Goal: Task Accomplishment & Management: Use online tool/utility

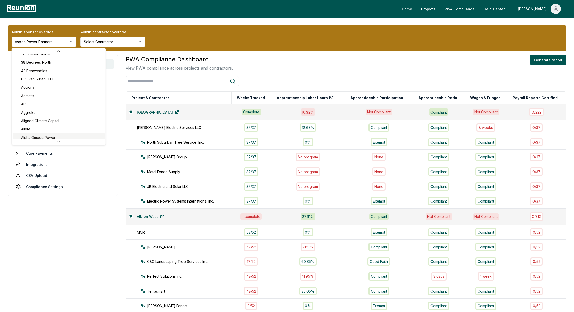
scroll to position [4, 0]
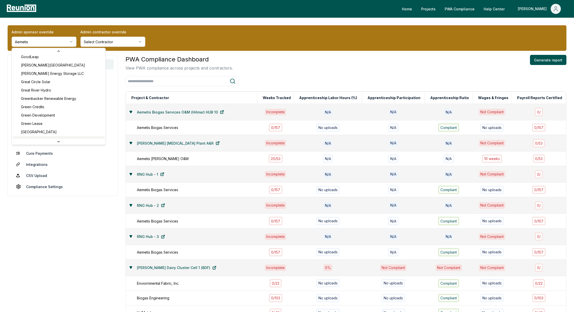
scroll to position [896, 0]
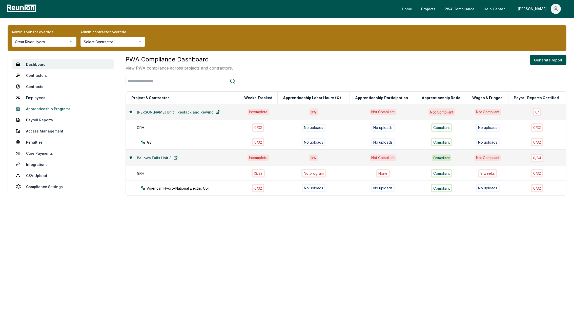
click at [45, 109] on link "Apprenticeship Programs" at bounding box center [63, 109] width 102 height 10
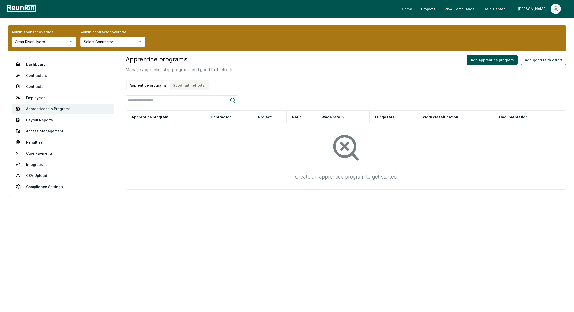
click at [189, 84] on button "Good faith efforts" at bounding box center [189, 85] width 38 height 8
click at [547, 59] on button "Add good faith effort" at bounding box center [544, 60] width 46 height 10
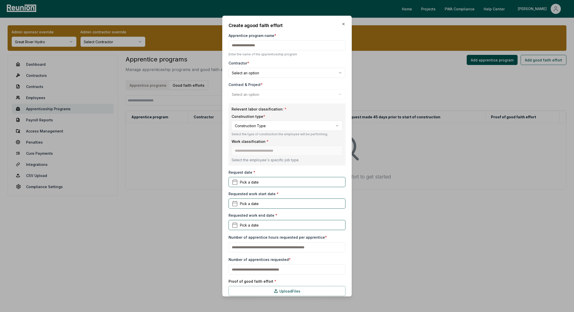
click at [255, 45] on input "Apprentice program name *" at bounding box center [287, 45] width 117 height 10
click at [247, 47] on input "Apprentice program name *" at bounding box center [287, 45] width 117 height 10
click at [249, 46] on input "Apprentice program name *" at bounding box center [287, 45] width 117 height 10
click at [255, 43] on input "Apprentice program name *" at bounding box center [287, 45] width 117 height 10
type input "**********"
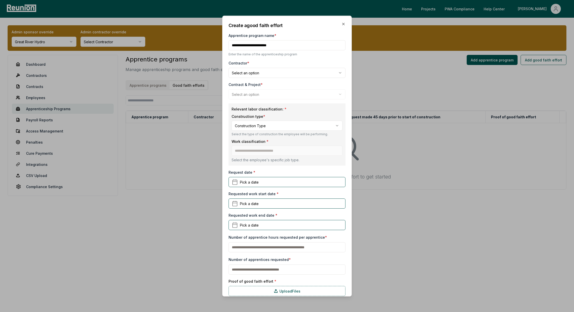
click at [261, 71] on body "**********" at bounding box center [287, 156] width 574 height 312
select select "**********"
click at [254, 96] on body "Please visit us on your desktop We're working on making our marketplace mobile-…" at bounding box center [287, 156] width 574 height 312
select select "**********"
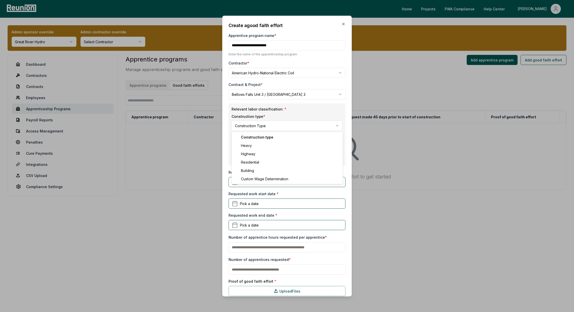
click at [257, 123] on body "Please visit us on your desktop We're working on making our marketplace mobile-…" at bounding box center [287, 156] width 574 height 312
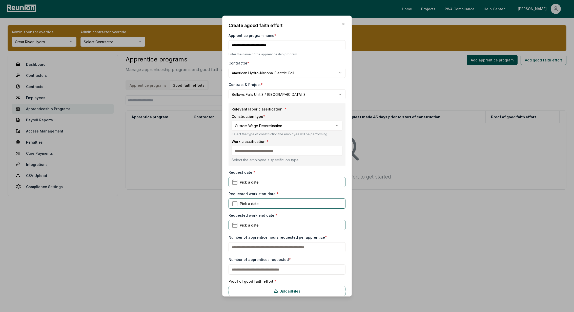
click at [254, 151] on input at bounding box center [287, 151] width 111 height 10
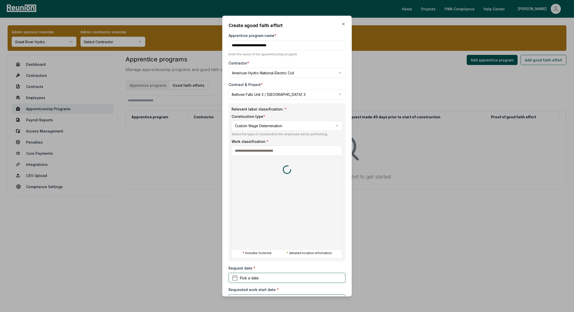
click at [266, 129] on div at bounding box center [232, 114] width 574 height 312
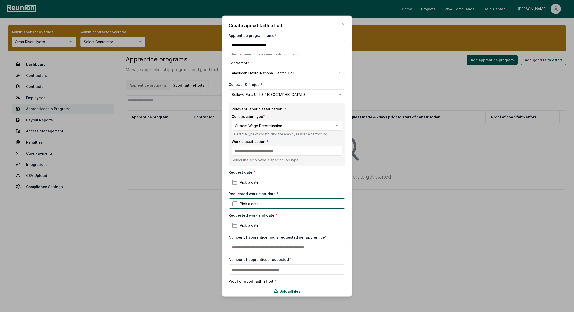
click at [262, 127] on body "Please visit us on your desktop We're working on making our marketplace mobile-…" at bounding box center [287, 156] width 574 height 312
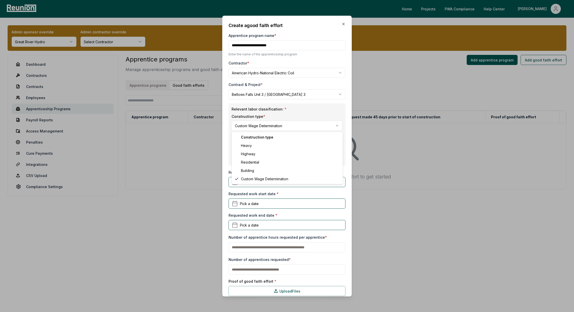
select select "*****"
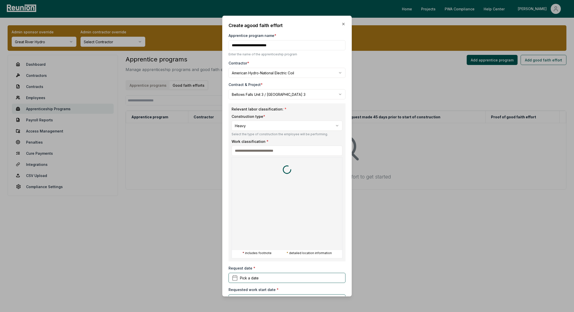
click at [253, 146] on input at bounding box center [287, 151] width 111 height 10
type input "****"
click at [248, 169] on h5 "ELECTRICIAN" at bounding box center [247, 169] width 22 height 5
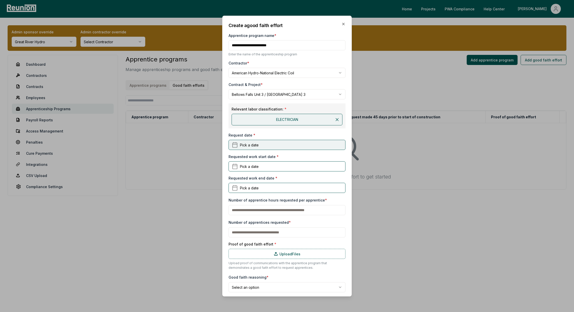
click at [266, 147] on button "Pick a date" at bounding box center [287, 145] width 117 height 10
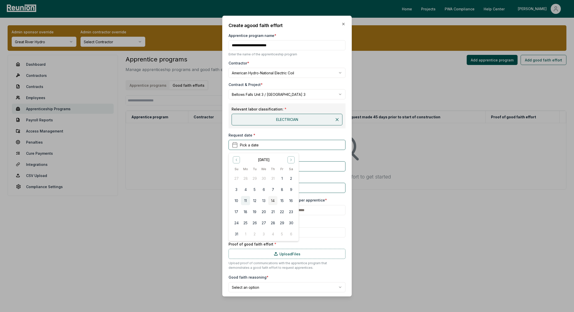
click at [247, 201] on button "11" at bounding box center [245, 200] width 9 height 9
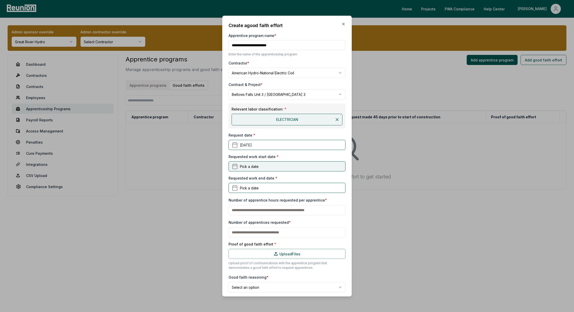
click at [256, 165] on span "Pick a date" at bounding box center [249, 166] width 19 height 5
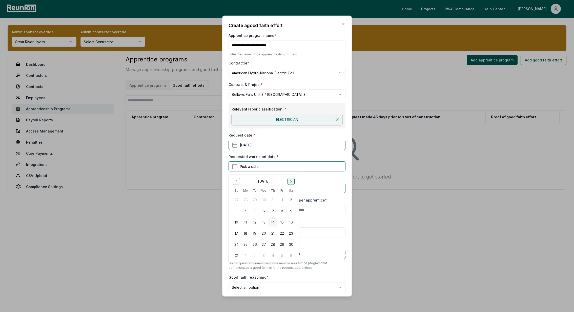
click at [293, 180] on icon "Go to next month" at bounding box center [291, 181] width 4 height 4
click at [273, 233] on button "25" at bounding box center [272, 233] width 9 height 9
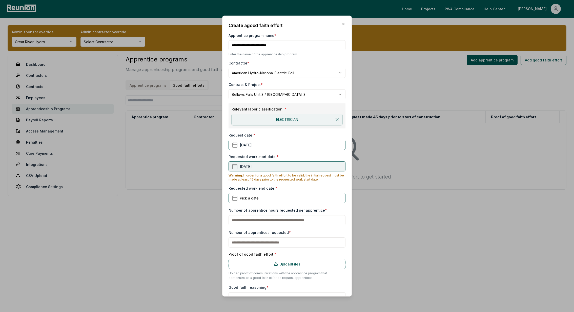
click at [262, 169] on button "September 25th, 2025" at bounding box center [287, 166] width 117 height 10
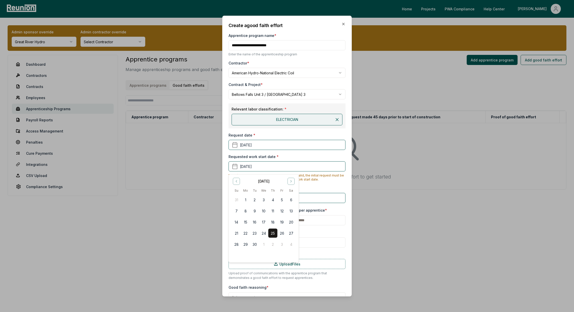
click at [277, 156] on div "Requested work start date * September 25th, 2025 September 2025 Su Mo Tu We Th …" at bounding box center [287, 162] width 117 height 17
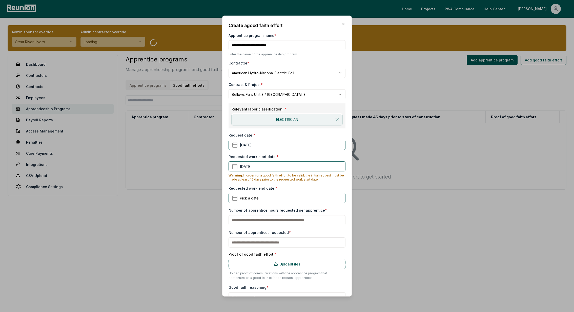
click at [258, 161] on div "Requested work start date * September 25th, 2025" at bounding box center [287, 162] width 117 height 17
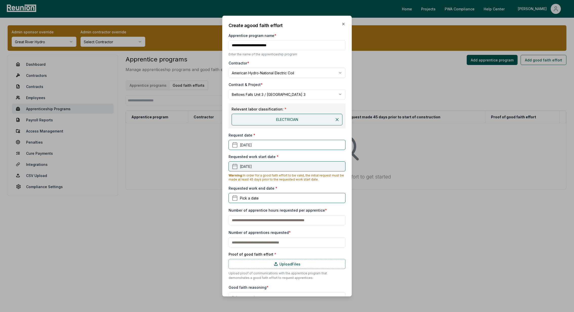
click at [259, 167] on button "September 25th, 2025" at bounding box center [287, 166] width 117 height 10
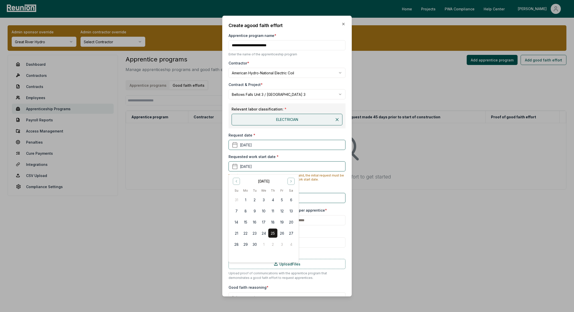
click at [304, 155] on div "Requested work start date * September 25th, 2025 September 2025 Su Mo Tu We Th …" at bounding box center [287, 162] width 117 height 17
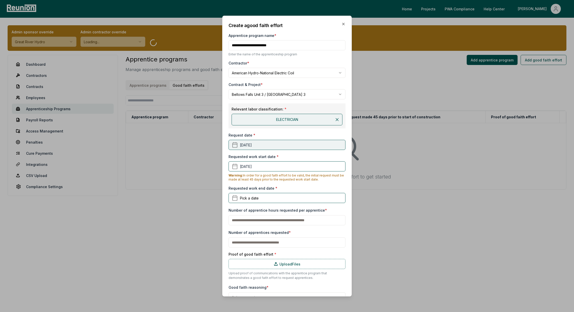
click at [266, 146] on button "August 11th, 2025" at bounding box center [287, 145] width 117 height 10
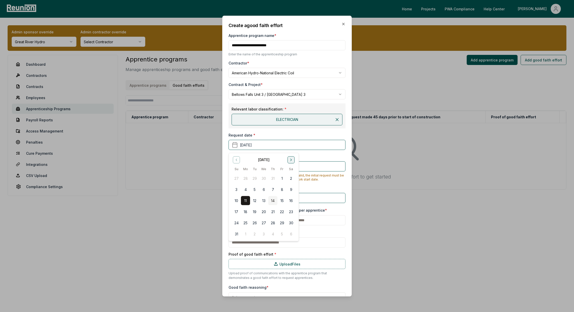
click at [289, 159] on icon "Go to next month" at bounding box center [291, 160] width 4 height 4
click at [317, 152] on div "**********" at bounding box center [287, 162] width 117 height 281
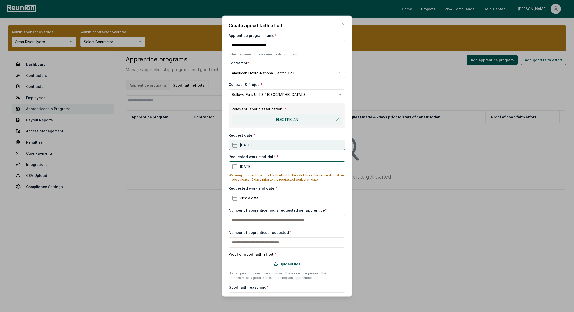
click at [281, 143] on button "August 11th, 2025" at bounding box center [287, 145] width 117 height 10
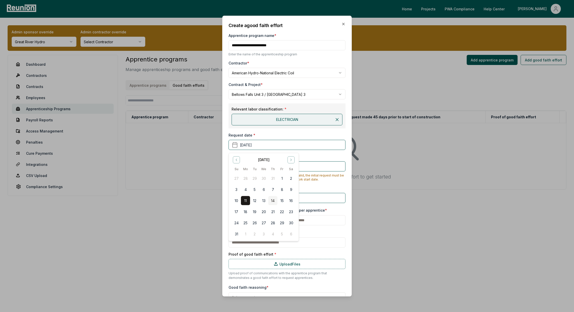
click at [305, 151] on div "**********" at bounding box center [287, 162] width 117 height 281
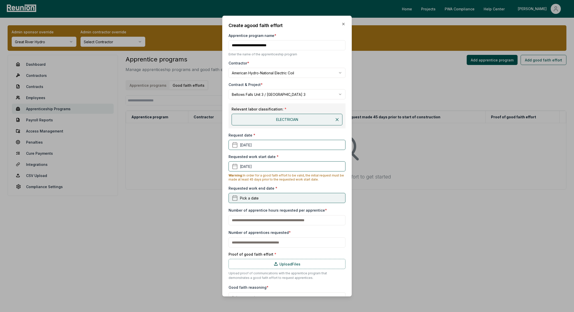
click at [252, 197] on span "Pick a date" at bounding box center [249, 197] width 19 height 5
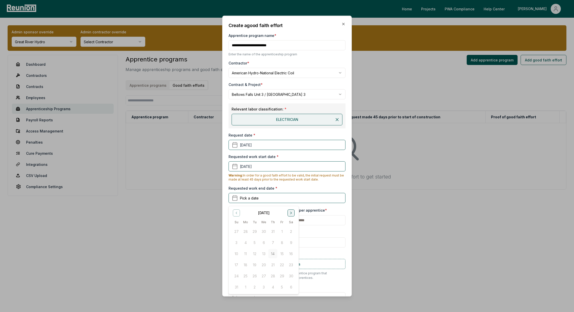
click at [290, 213] on icon "Go to next month" at bounding box center [291, 213] width 4 height 4
click at [284, 275] on button "31" at bounding box center [281, 276] width 9 height 9
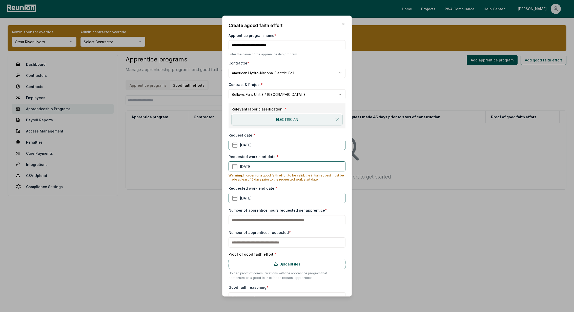
click at [285, 219] on input "text" at bounding box center [287, 220] width 117 height 10
type input "***"
click at [280, 242] on input "text" at bounding box center [287, 243] width 117 height 10
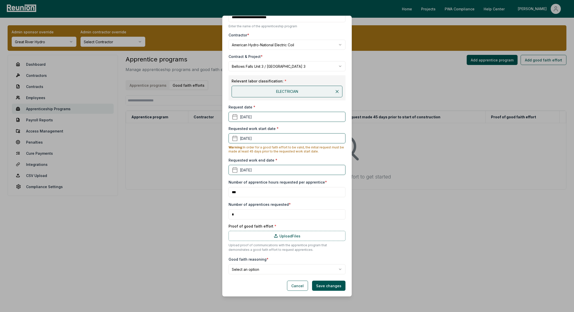
scroll to position [27, 0]
type input "*"
click at [279, 236] on label "Upload Files" at bounding box center [287, 237] width 117 height 10
click at [0, 0] on input "Upload Files" at bounding box center [0, 0] width 0 height 0
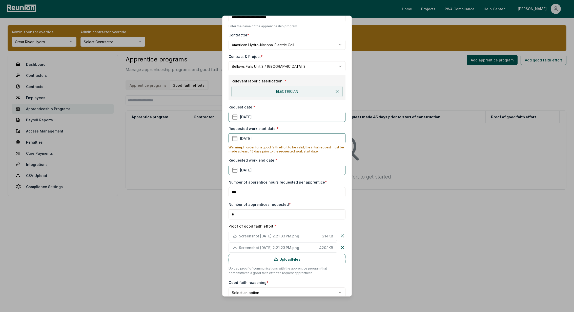
scroll to position [52, 0]
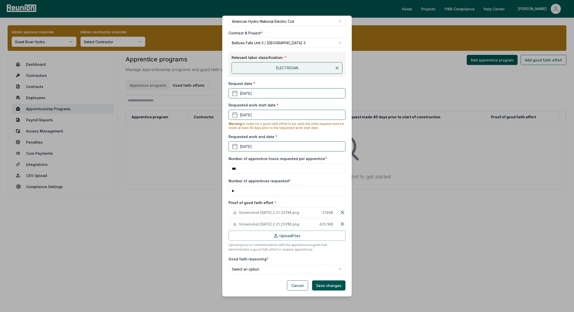
click at [251, 273] on body "Please visit us on your desktop We're working on making our marketplace mobile-…" at bounding box center [287, 156] width 574 height 312
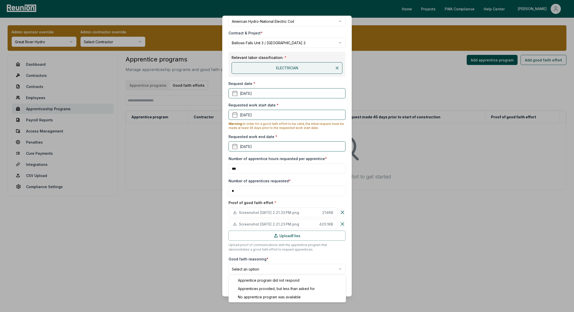
select select "**********"
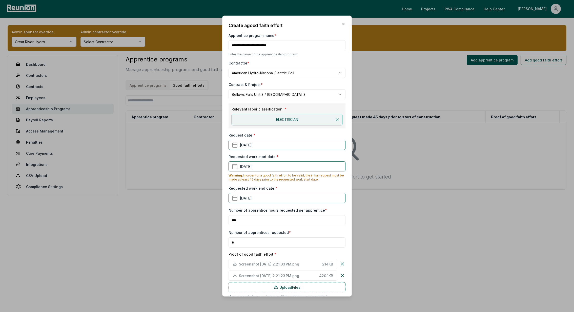
scroll to position [72, 0]
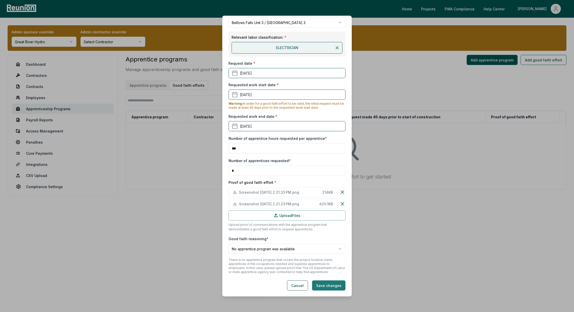
click at [323, 287] on button "Save changes" at bounding box center [328, 286] width 33 height 10
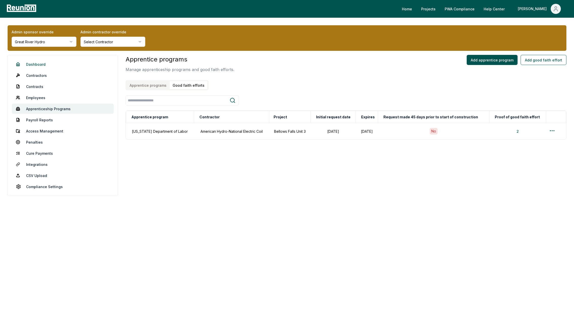
click at [46, 67] on link "Dashboard" at bounding box center [63, 64] width 102 height 10
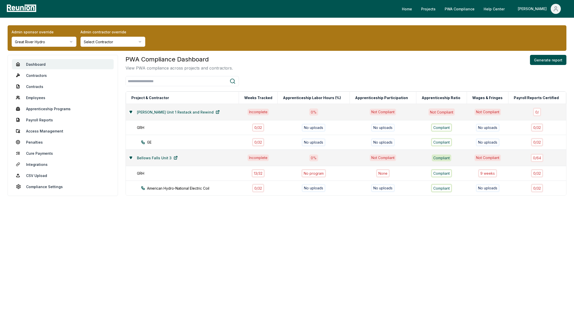
click at [37, 43] on html "Please visit us on your desktop We're working on making our marketplace mobile-…" at bounding box center [287, 156] width 574 height 312
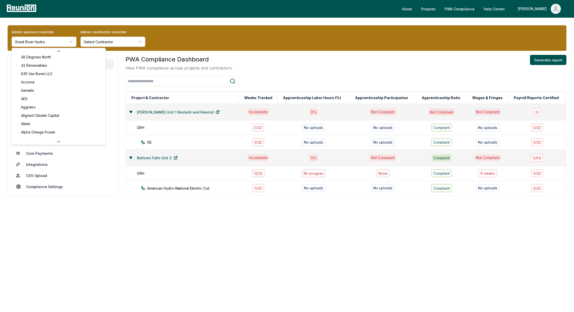
scroll to position [7, 0]
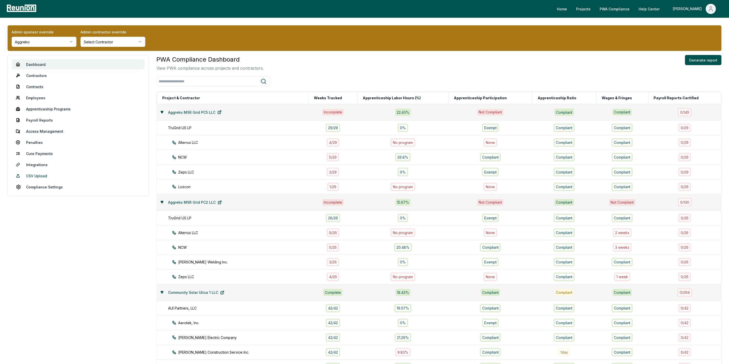
click at [36, 176] on link "CSV Upload" at bounding box center [78, 176] width 133 height 10
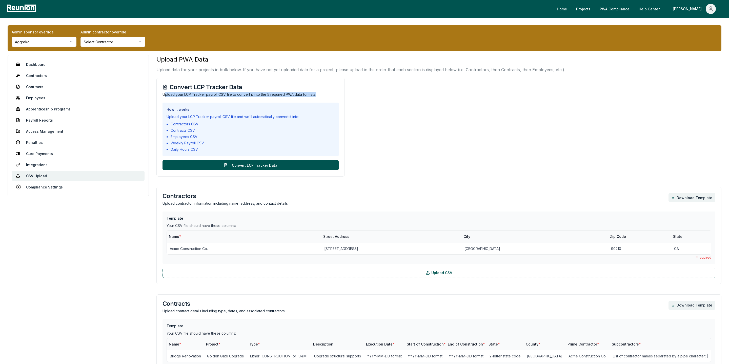
drag, startPoint x: 164, startPoint y: 93, endPoint x: 327, endPoint y: 95, distance: 163.2
click at [327, 95] on p "Upload your LCP Tracker payroll CSV file to convert it into the 5 required PWA …" at bounding box center [250, 94] width 176 height 5
copy p "pload your LCP Tracker payroll CSV file to convert it into the 5 required PWA d…"
drag, startPoint x: 167, startPoint y: 116, endPoint x: 208, endPoint y: 148, distance: 51.7
click at [208, 148] on div "How it works Upload your LCP Tracker payroll CSV file and we'll automatically c…" at bounding box center [250, 128] width 176 height 53
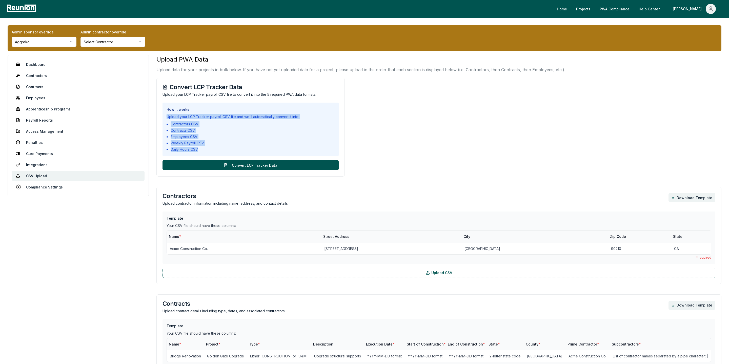
copy div "Upload your LCP Tracker payroll CSV file and we'll automatically convert it int…"
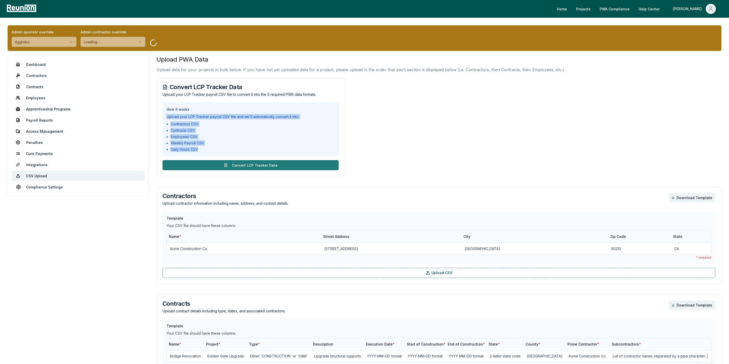
click at [253, 164] on button "Convert LCP Tracker Data" at bounding box center [250, 165] width 176 height 10
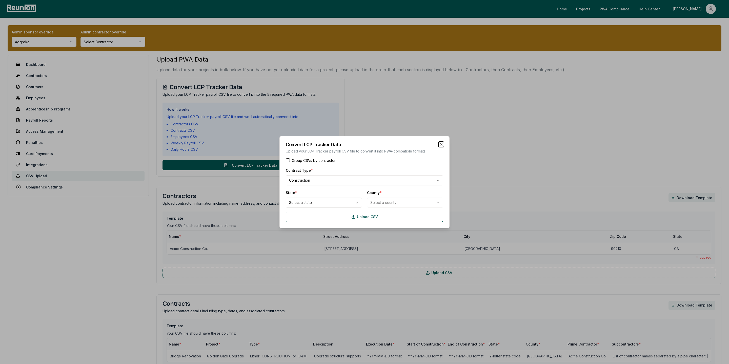
click at [441, 143] on icon "button" at bounding box center [441, 144] width 4 height 4
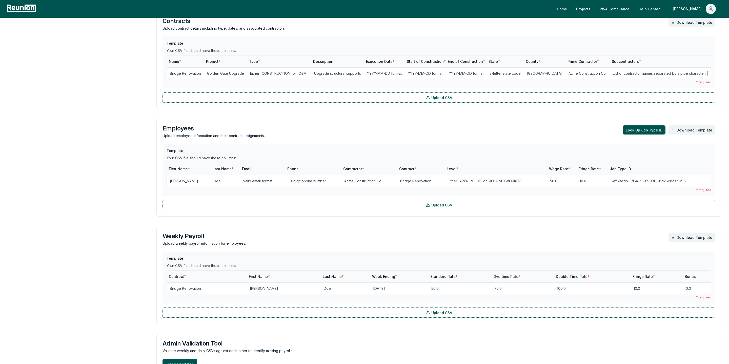
scroll to position [283, 0]
click at [574, 129] on button "Look Up Job Type ID" at bounding box center [644, 129] width 43 height 9
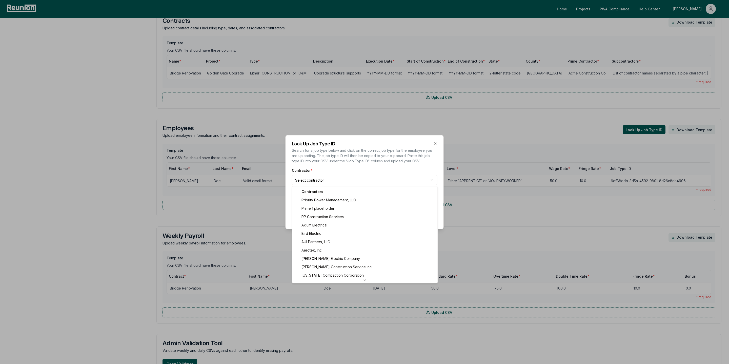
click at [311, 183] on body "Please visit us on your desktop We're working on making our marketplace mobile-…" at bounding box center [364, 123] width 729 height 813
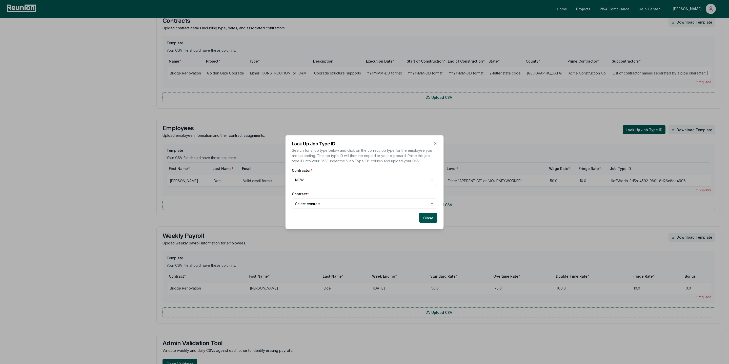
click at [313, 204] on body "Please visit us on your desktop We're working on making our marketplace mobile-…" at bounding box center [364, 123] width 729 height 813
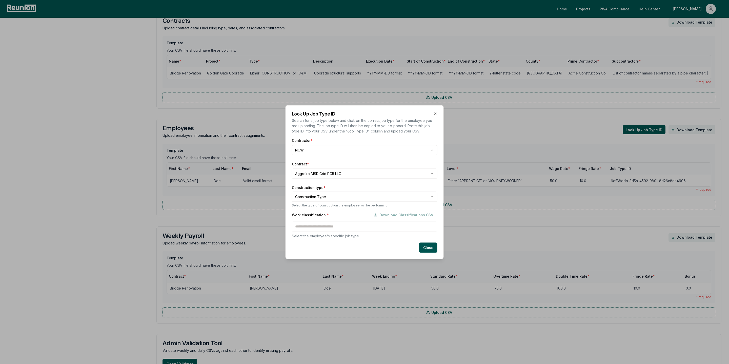
click at [437, 112] on div "Look Up Job Type ID Search for a job type below and click on the correct job ty…" at bounding box center [364, 182] width 158 height 154
click at [433, 113] on icon "button" at bounding box center [435, 113] width 4 height 4
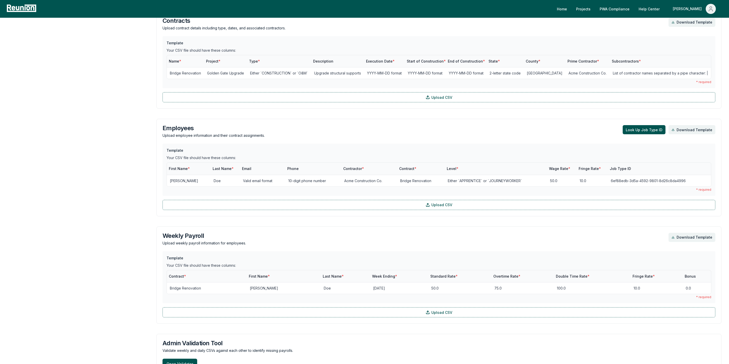
scroll to position [0, 0]
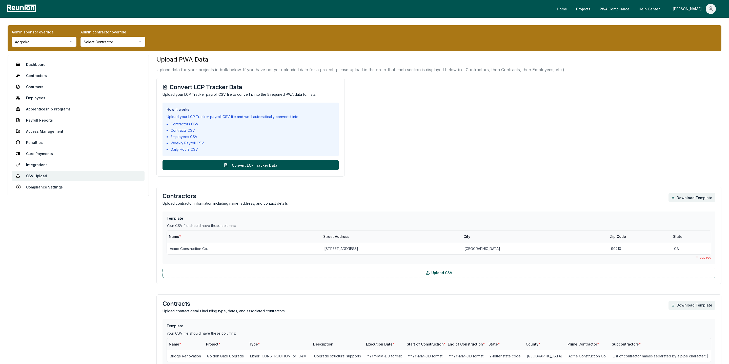
click at [574, 7] on div "[PERSON_NAME]" at bounding box center [688, 9] width 31 height 10
click at [574, 60] on div "Log out" at bounding box center [699, 56] width 49 height 14
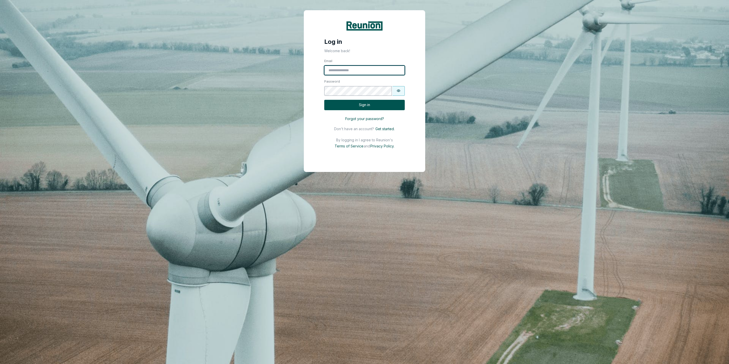
type input "**********"
click at [353, 71] on input "**********" at bounding box center [364, 71] width 80 height 10
click at [353, 71] on input "Email" at bounding box center [364, 71] width 80 height 10
type input "**********"
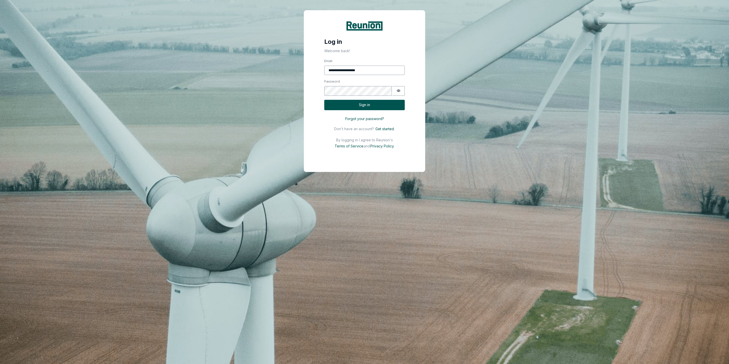
click at [374, 113] on div "**********" at bounding box center [364, 110] width 80 height 105
click at [366, 106] on button "Sign in" at bounding box center [364, 105] width 80 height 10
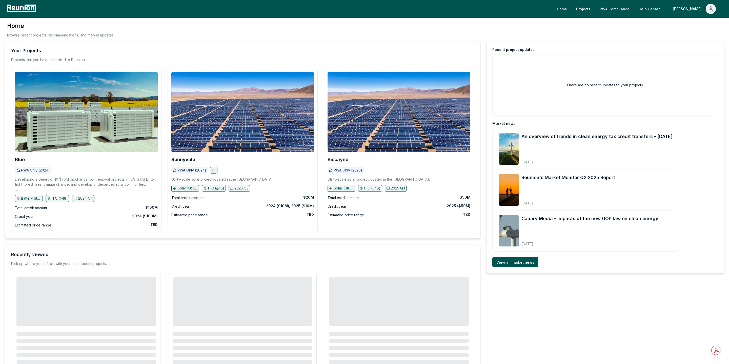
click at [574, 11] on link "PWA Compliance" at bounding box center [614, 9] width 38 height 10
